Goal: Find specific page/section: Find specific page/section

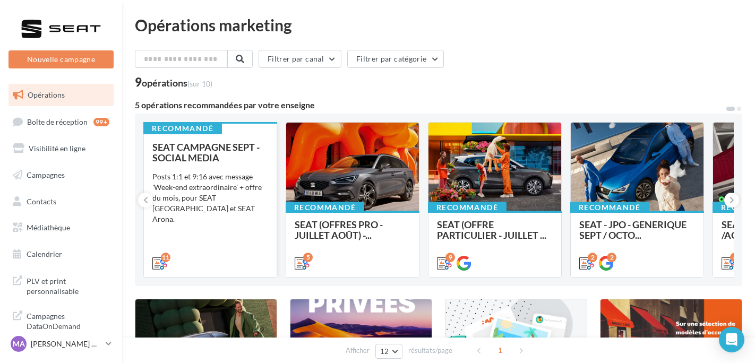
click at [255, 155] on div "SEAT CAMPAGNE SEPT - SOCIAL MEDIA" at bounding box center [210, 152] width 116 height 21
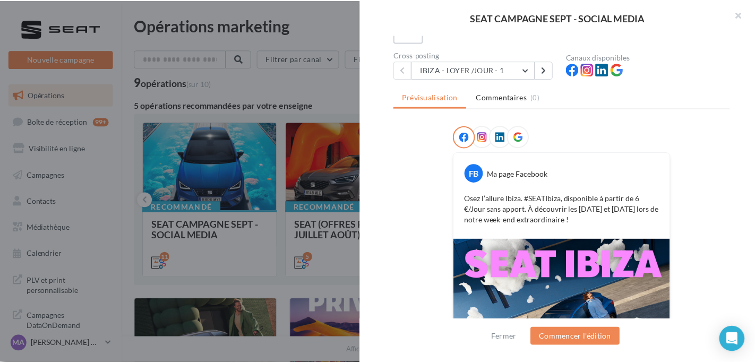
scroll to position [69, 0]
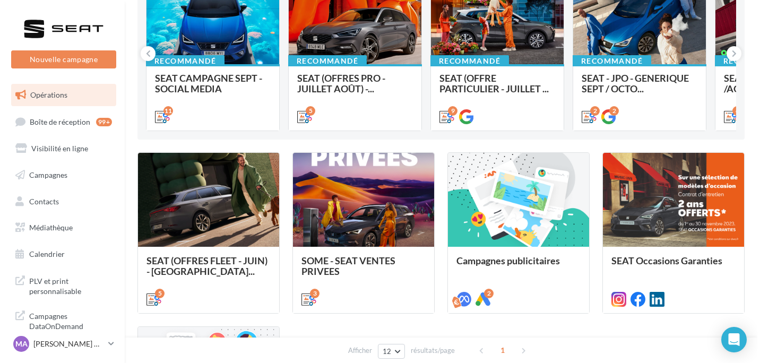
scroll to position [159, 0]
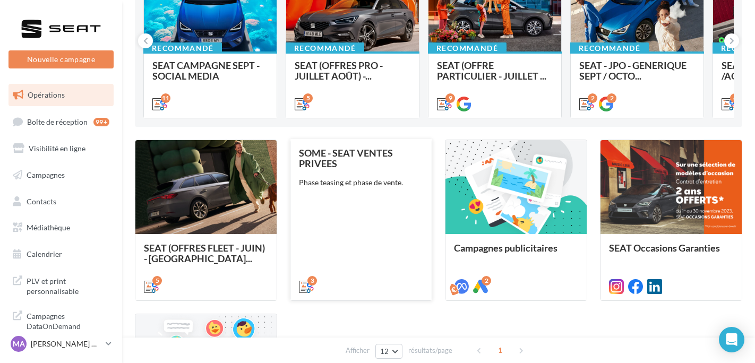
click at [384, 195] on div "SOME - SEAT VENTES PRIVEES Phase teasing et phase de vente." at bounding box center [361, 219] width 124 height 143
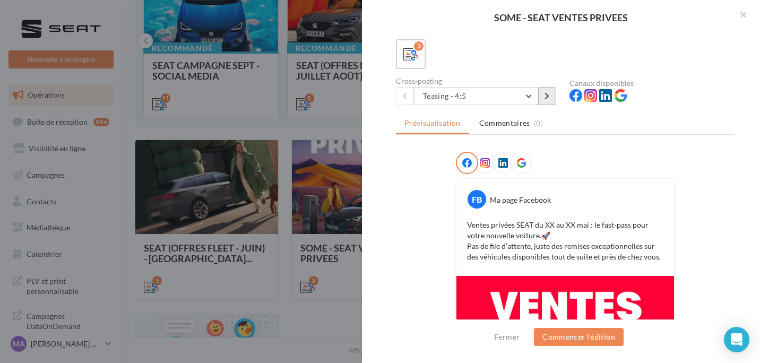
scroll to position [53, 0]
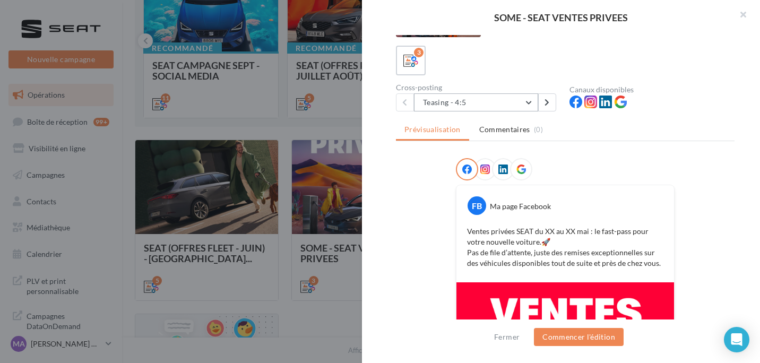
click at [538, 103] on button "Teasing - 4:5" at bounding box center [476, 102] width 124 height 18
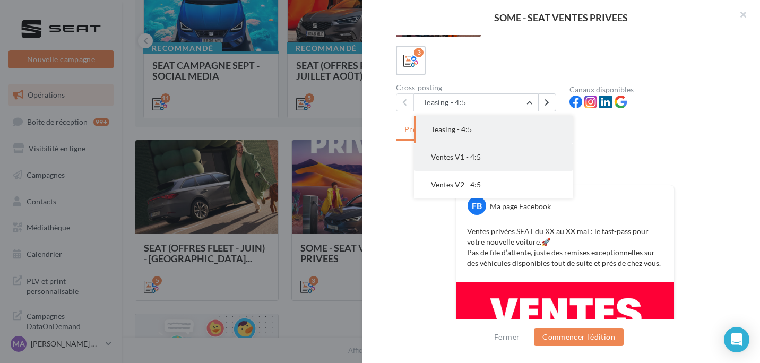
click at [493, 152] on button "Ventes V1 - 4:5" at bounding box center [493, 157] width 159 height 28
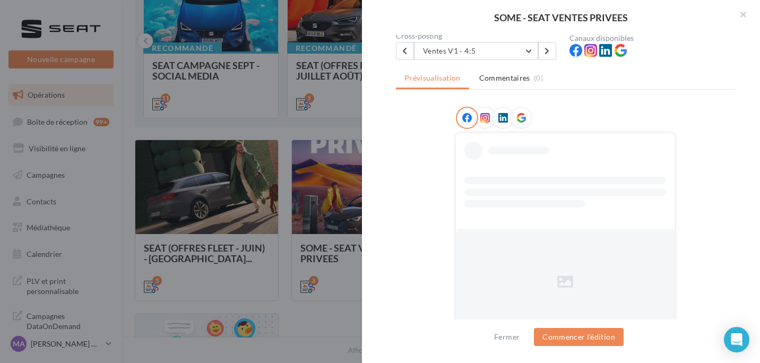
scroll to position [110, 0]
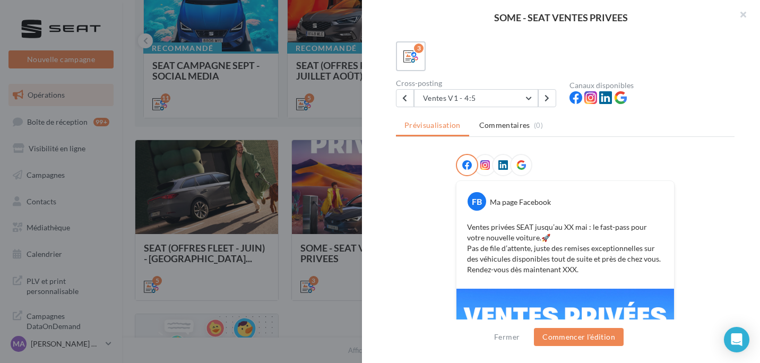
click at [483, 159] on div at bounding box center [485, 165] width 22 height 22
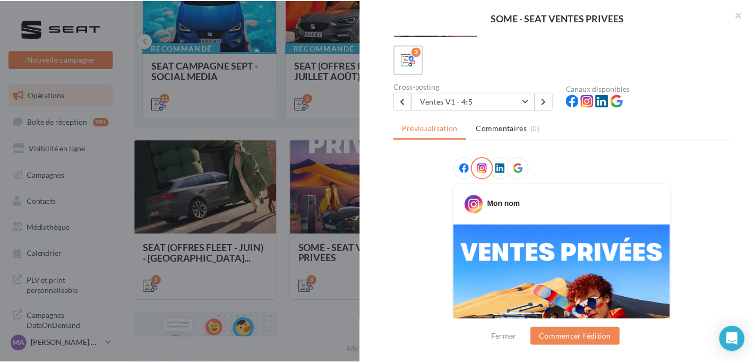
scroll to position [4, 0]
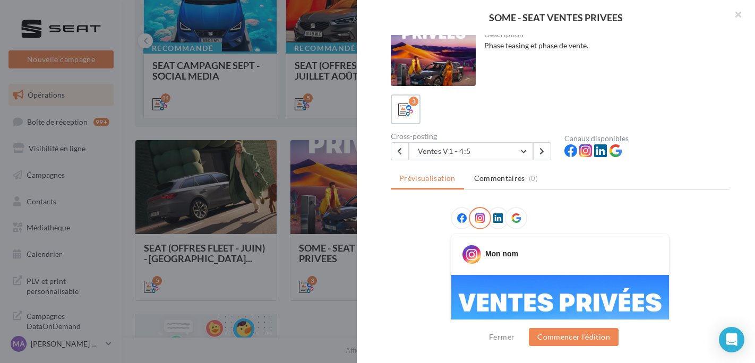
click at [287, 160] on div at bounding box center [377, 181] width 755 height 363
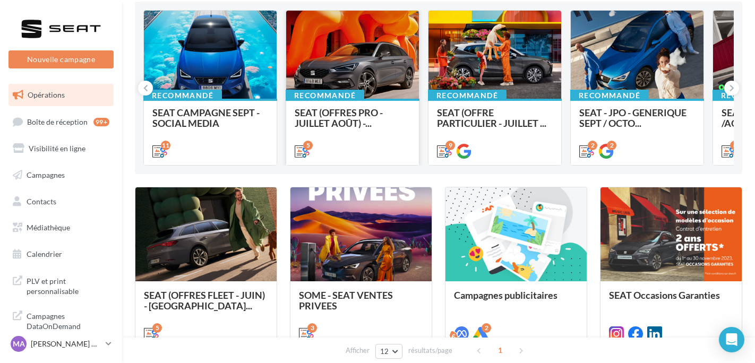
scroll to position [106, 0]
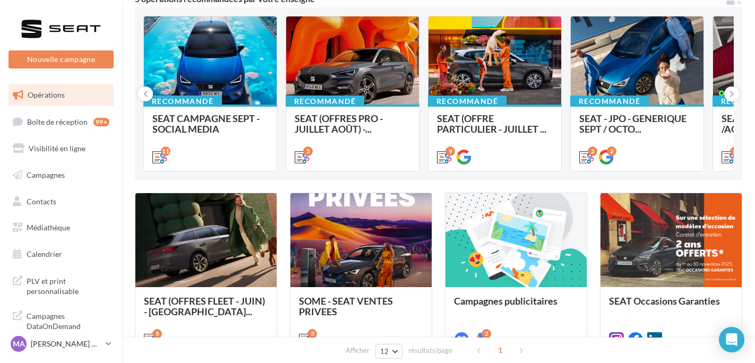
click at [64, 355] on div "MA [PERSON_NAME] CANALES SEAT-COIGNIERES" at bounding box center [61, 348] width 122 height 29
click at [64, 352] on link "MA [PERSON_NAME] CANALES SEAT-COIGNIERES" at bounding box center [60, 344] width 105 height 20
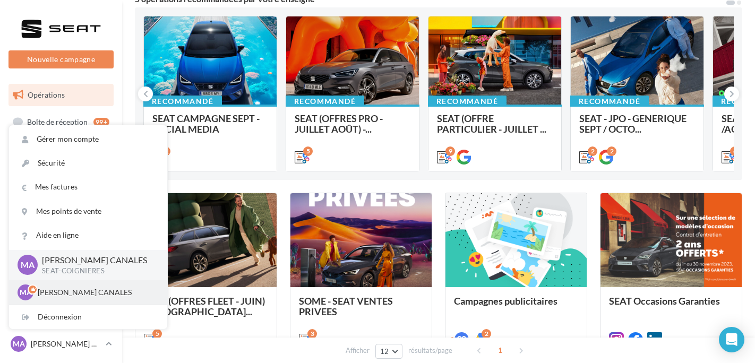
click at [82, 286] on div "MA [PERSON_NAME] CANALES cupra_coignieres" at bounding box center [88, 293] width 141 height 16
